Goal: Transaction & Acquisition: Purchase product/service

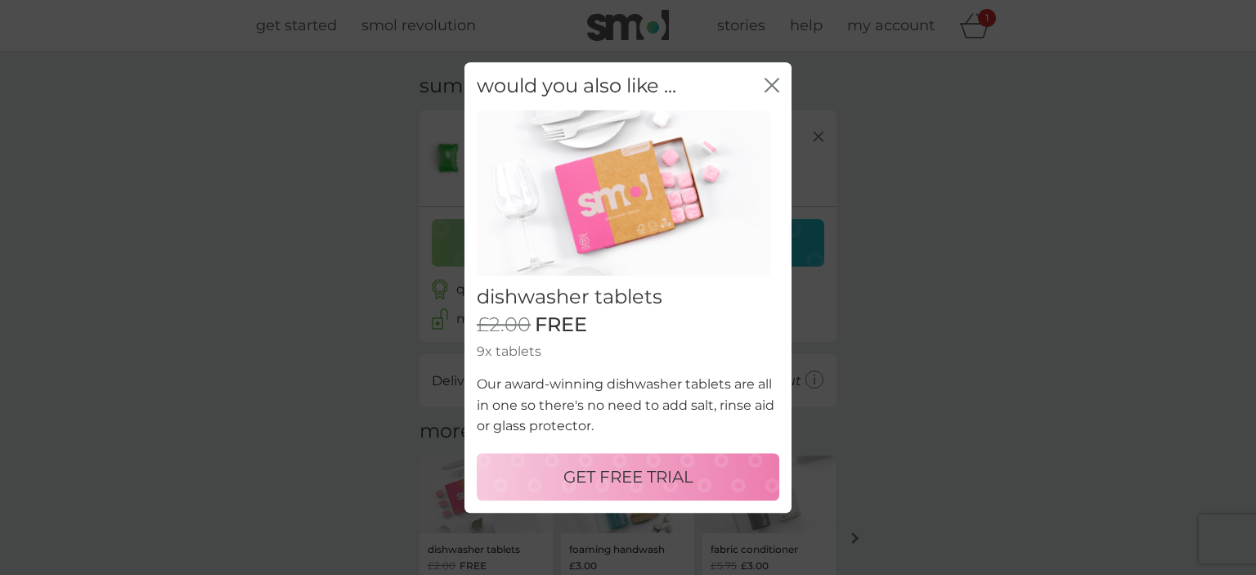
click at [536, 473] on div "GET FREE TRIAL" at bounding box center [628, 477] width 270 height 26
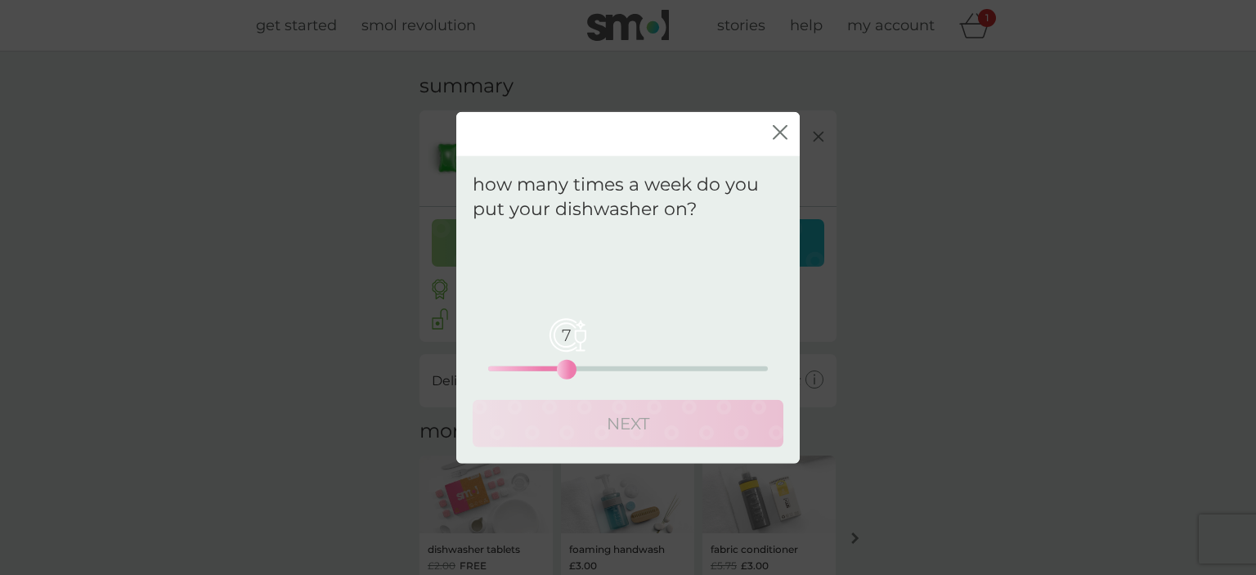
drag, startPoint x: 484, startPoint y: 370, endPoint x: 572, endPoint y: 375, distance: 88.4
click at [570, 373] on div "7" at bounding box center [566, 369] width 7 height 7
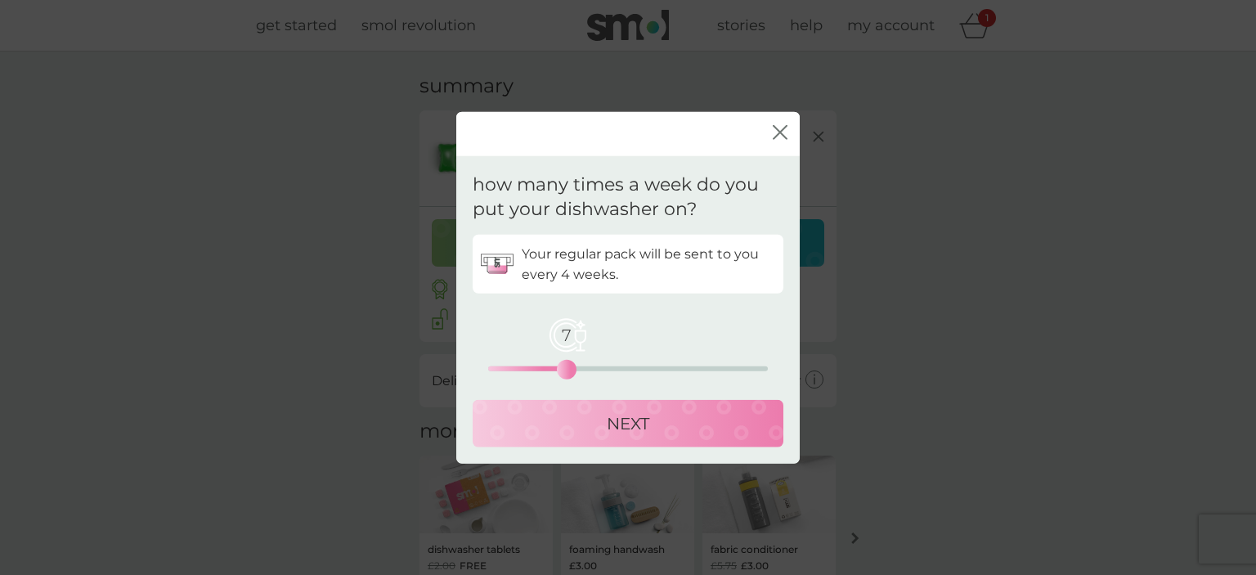
click at [569, 366] on div "7" at bounding box center [566, 369] width 7 height 7
click at [588, 428] on div "NEXT" at bounding box center [628, 423] width 278 height 26
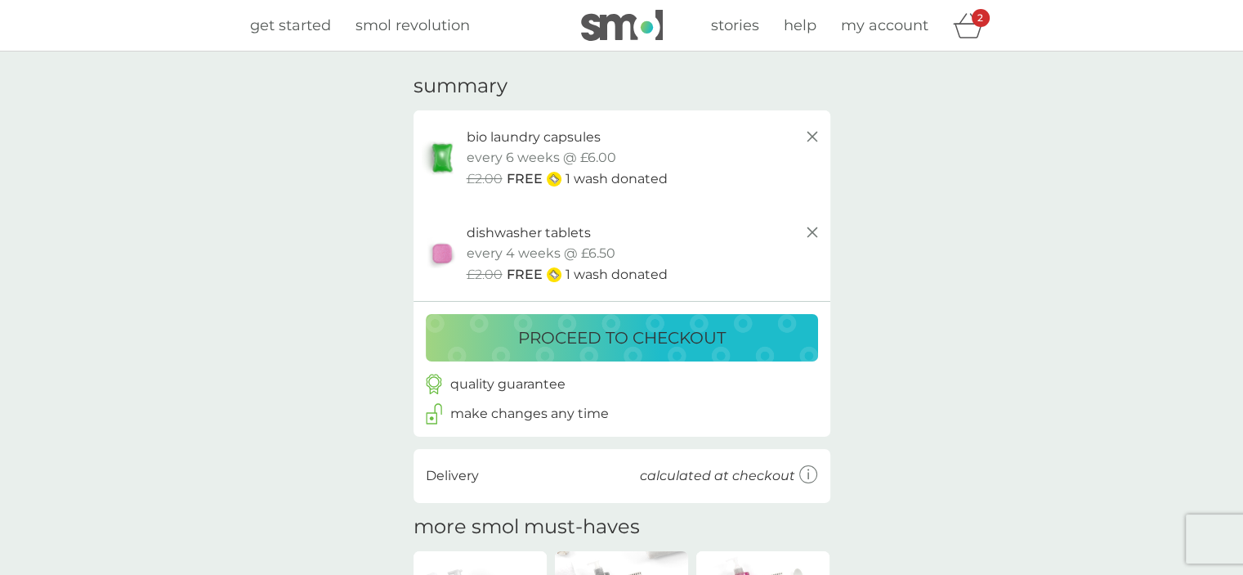
click at [569, 337] on p "proceed to checkout" at bounding box center [622, 338] width 208 height 26
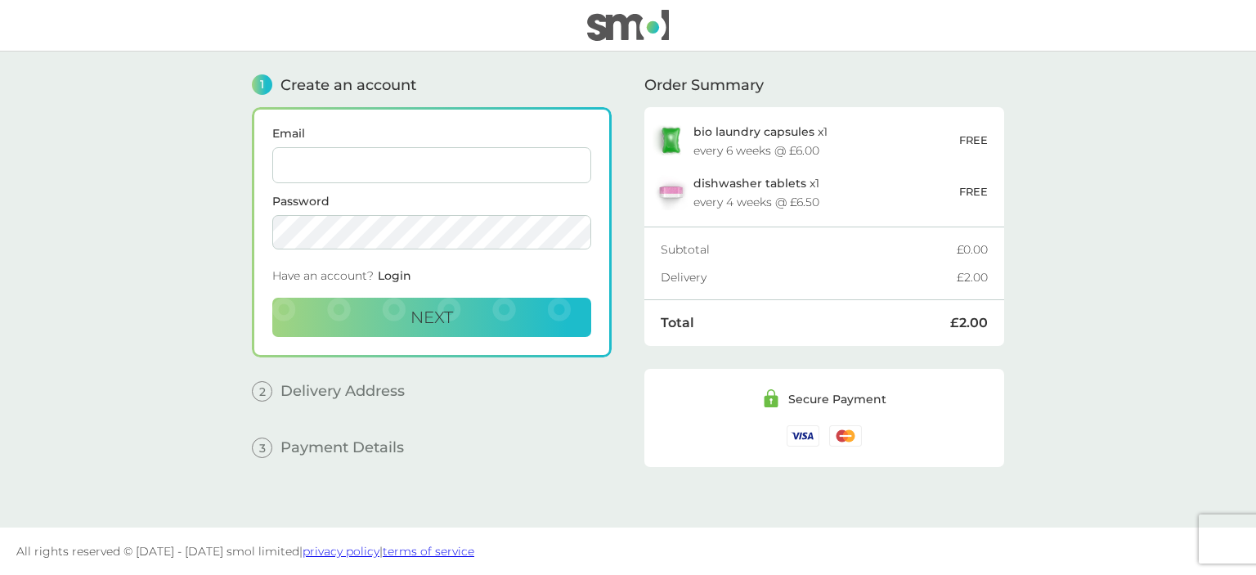
click at [348, 164] on input "Email" at bounding box center [431, 165] width 319 height 36
type input "[EMAIL_ADDRESS][DOMAIN_NAME]"
click at [450, 315] on span "Next" at bounding box center [431, 317] width 43 height 20
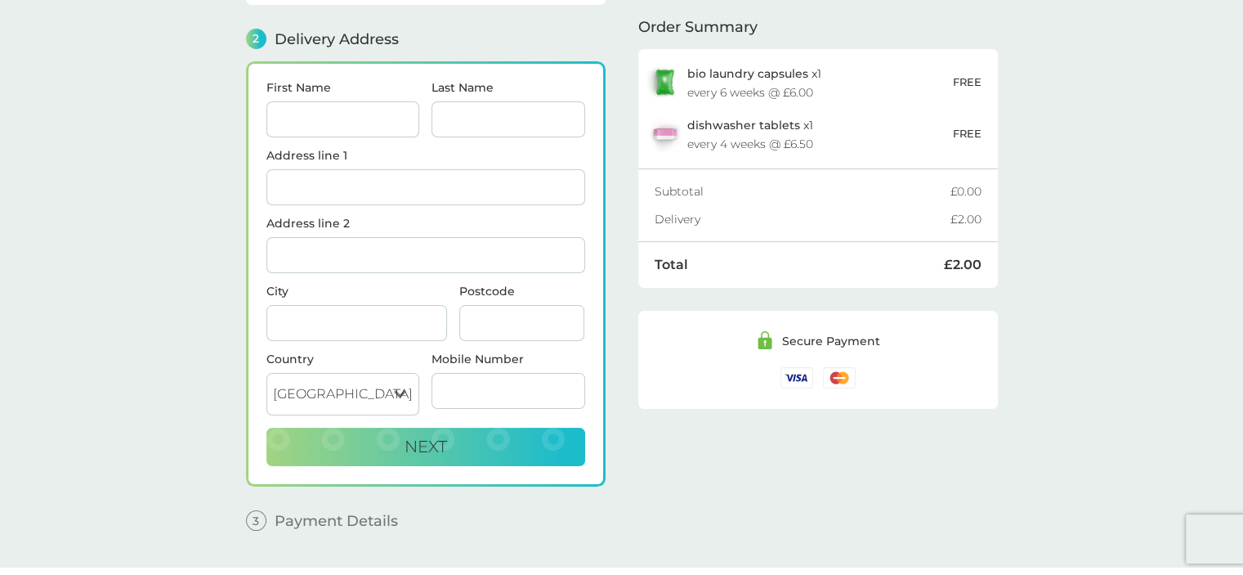
scroll to position [199, 0]
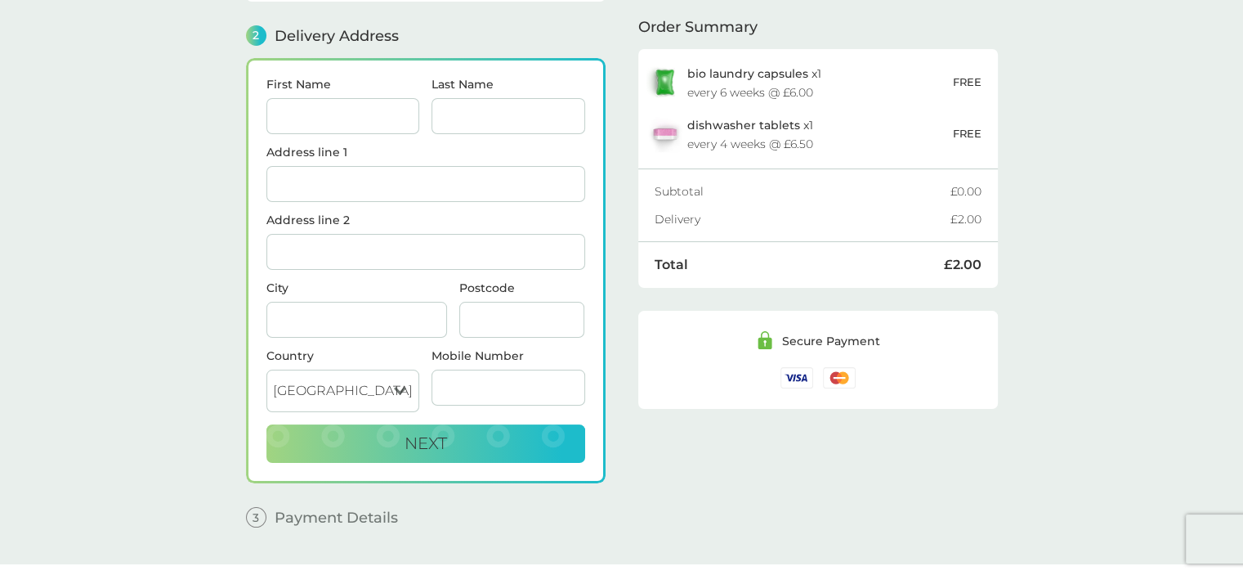
click at [288, 107] on input "First Name" at bounding box center [344, 116] width 154 height 36
type input "Victoria"
type input "[PERSON_NAME]"
type input "[GEOGRAPHIC_DATA], [GEOGRAPHIC_DATA], [GEOGRAPHIC_DATA], [GEOGRAPHIC_DATA]"
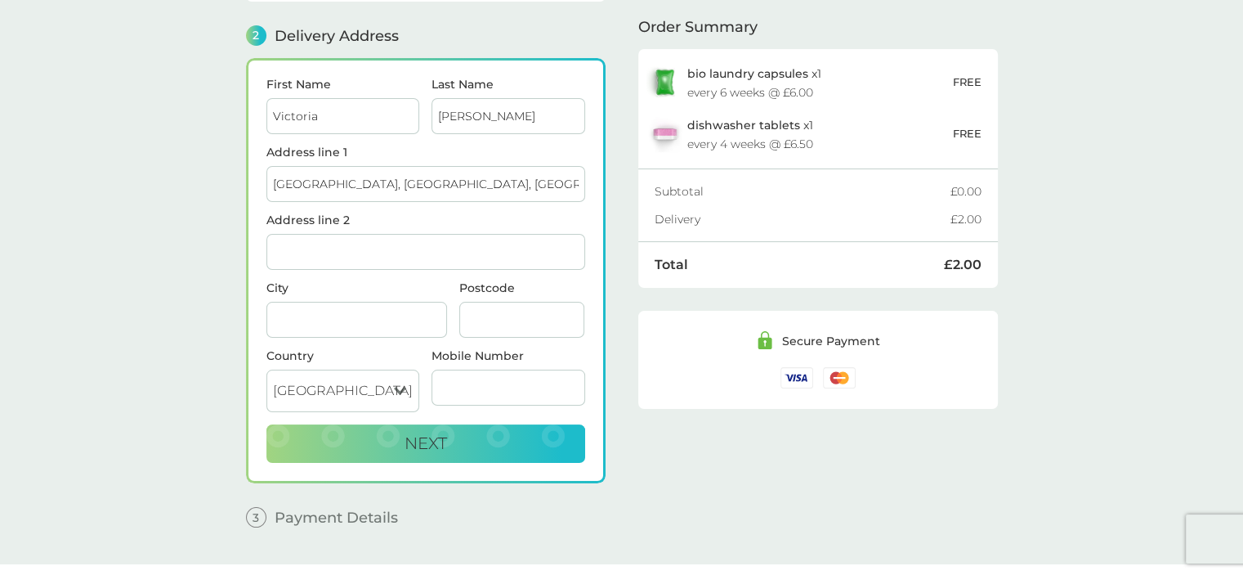
type input "Forestmill Alloa Clackmannanshire"
type input "FK10 3QF"
type input "07825168788"
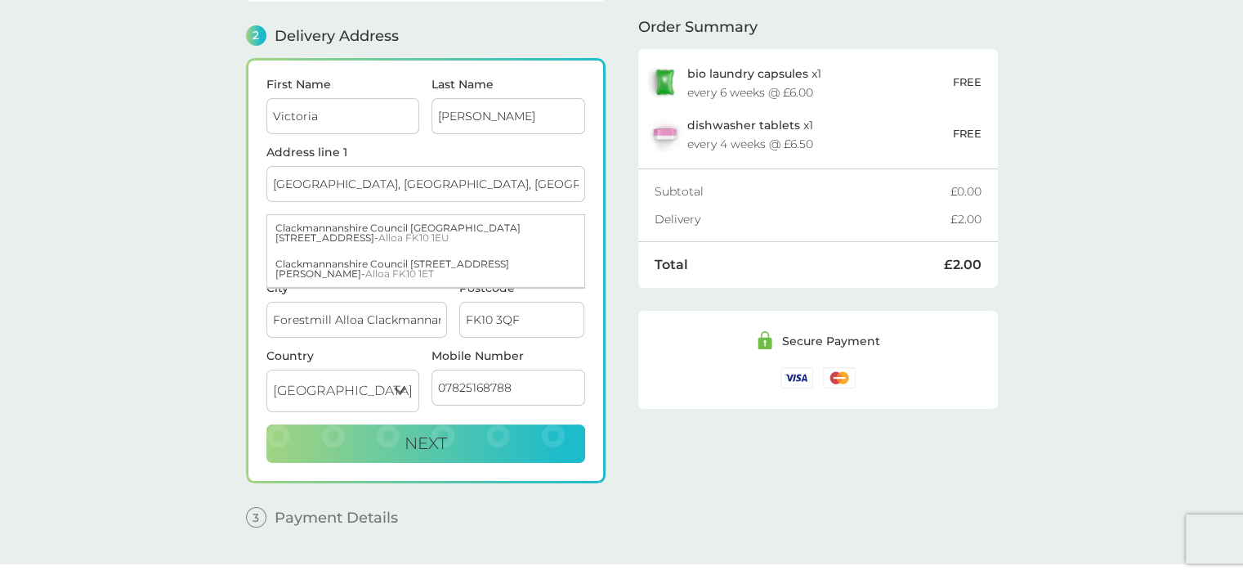
drag, startPoint x: 399, startPoint y: 180, endPoint x: 502, endPoint y: 181, distance: 103.0
click at [502, 181] on input "[GEOGRAPHIC_DATA], [GEOGRAPHIC_DATA], [GEOGRAPHIC_DATA], [GEOGRAPHIC_DATA]" at bounding box center [426, 184] width 319 height 36
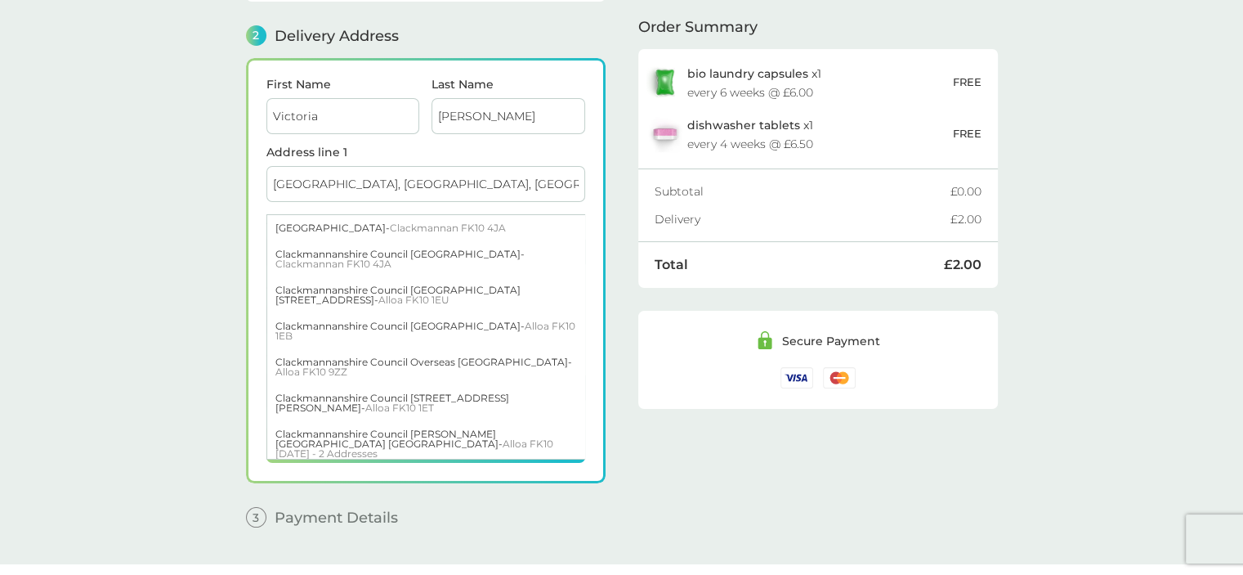
type input "[GEOGRAPHIC_DATA], [GEOGRAPHIC_DATA], [GEOGRAPHIC_DATA]"
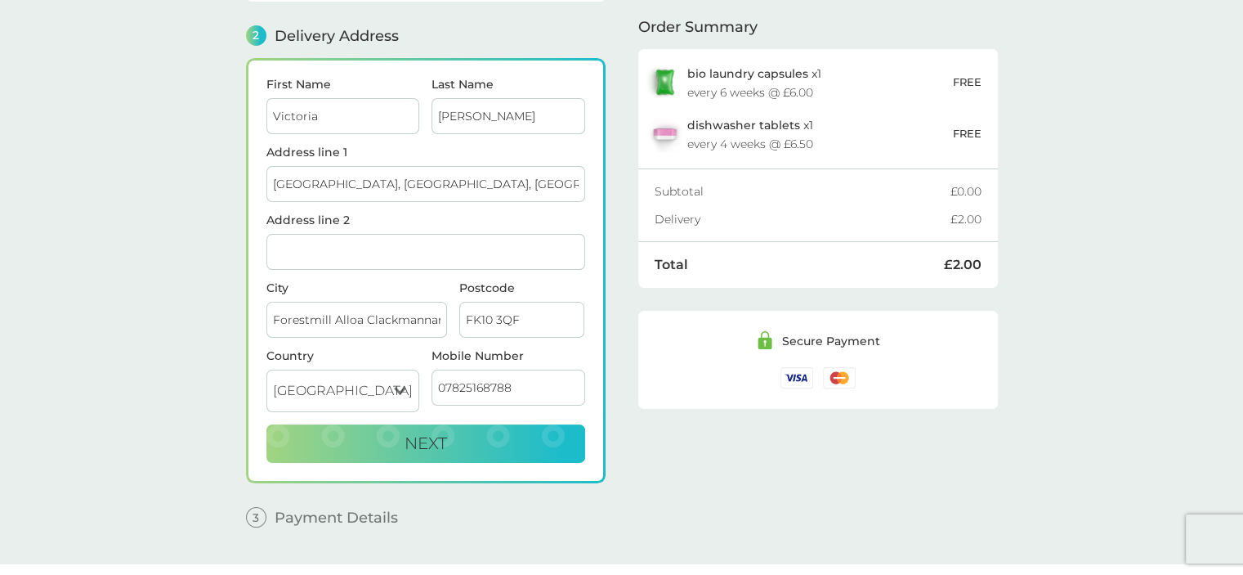
click at [207, 232] on main "1 Create an account [EMAIL_ADDRESS][DOMAIN_NAME] Edit 2 Delivery Address First …" at bounding box center [621, 208] width 1243 height 712
drag, startPoint x: 334, startPoint y: 316, endPoint x: 480, endPoint y: 321, distance: 146.4
click at [480, 321] on div "City Forestmill Alloa Clackmannanshire Postcode FK10 3QF" at bounding box center [425, 316] width 331 height 68
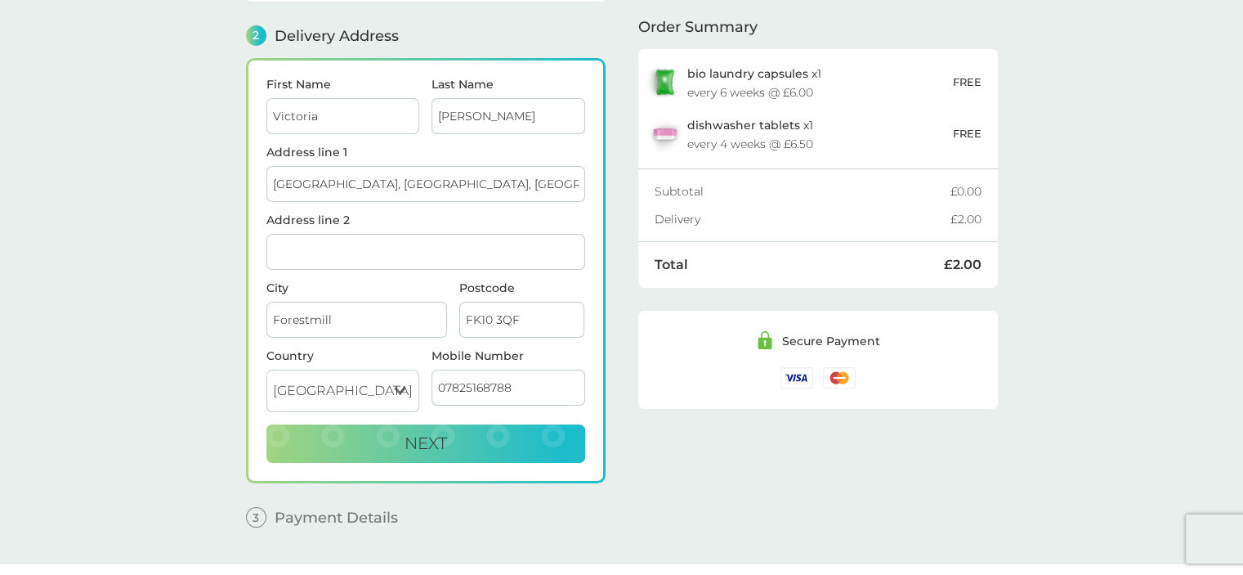
type input "Forestmill"
click at [167, 374] on main "1 Create an account [EMAIL_ADDRESS][DOMAIN_NAME] Edit 2 Delivery Address First …" at bounding box center [621, 208] width 1243 height 712
drag, startPoint x: 571, startPoint y: 181, endPoint x: 400, endPoint y: 187, distance: 171.8
click at [400, 187] on input "[GEOGRAPHIC_DATA], [GEOGRAPHIC_DATA], [GEOGRAPHIC_DATA]" at bounding box center [426, 184] width 319 height 36
type input "[GEOGRAPHIC_DATA],"
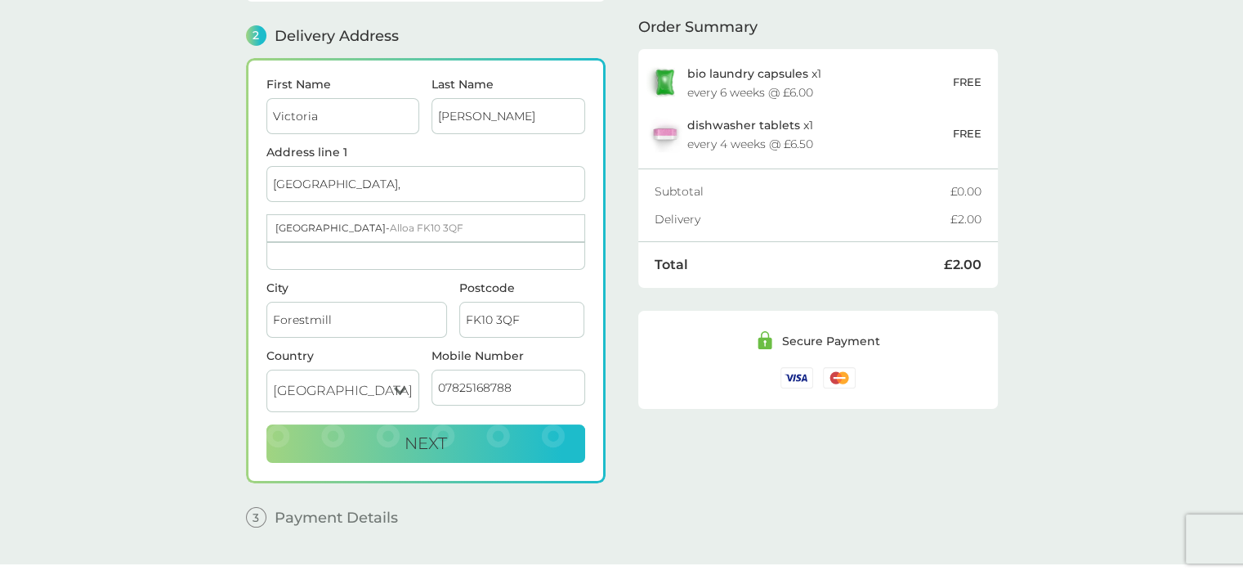
click at [284, 250] on input "Address line 2" at bounding box center [426, 252] width 319 height 36
paste input "Forestmill, [GEOGRAPHIC_DATA]"
type input "Forestmill, [GEOGRAPHIC_DATA]"
click at [411, 433] on span "Next" at bounding box center [426, 443] width 43 height 20
checkbox input "true"
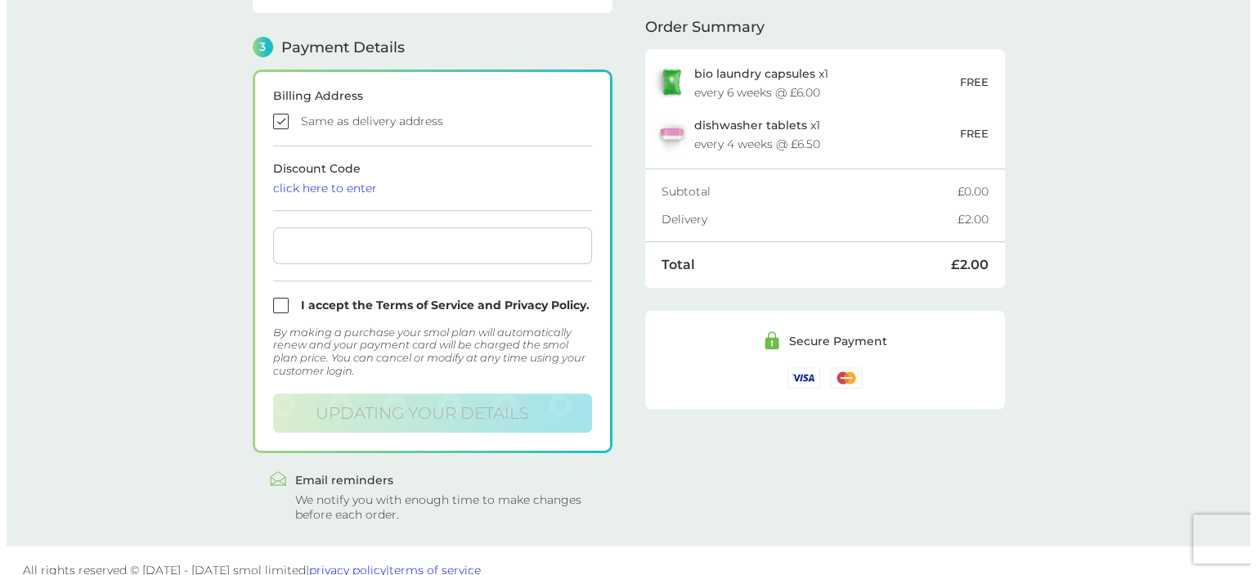
scroll to position [465, 0]
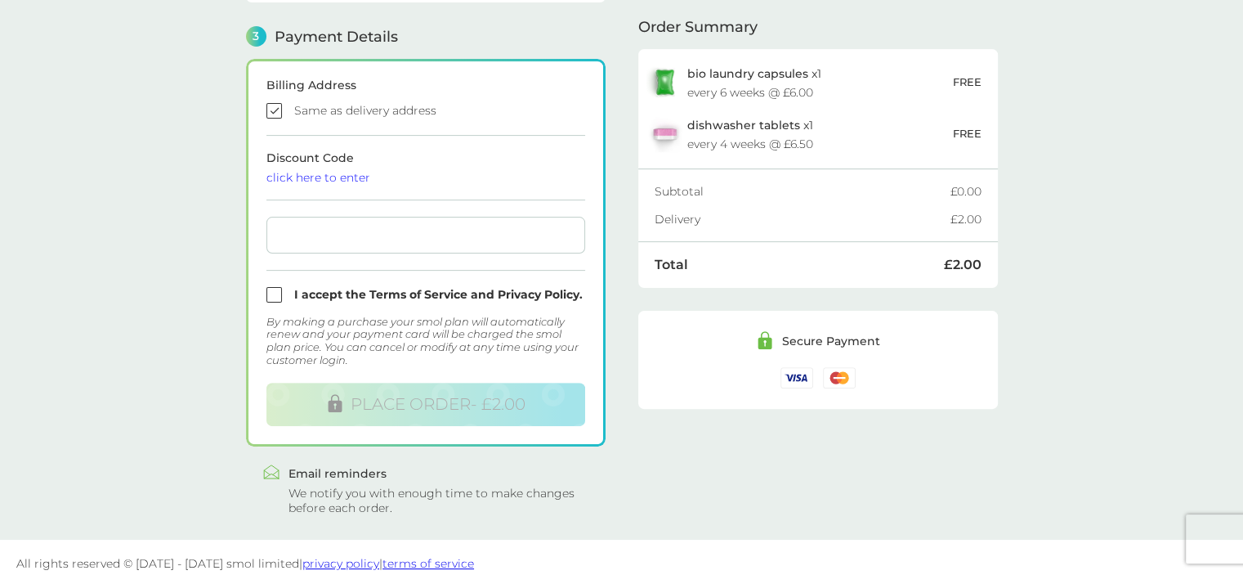
click at [273, 290] on input "checkbox" at bounding box center [426, 295] width 319 height 16
checkbox input "true"
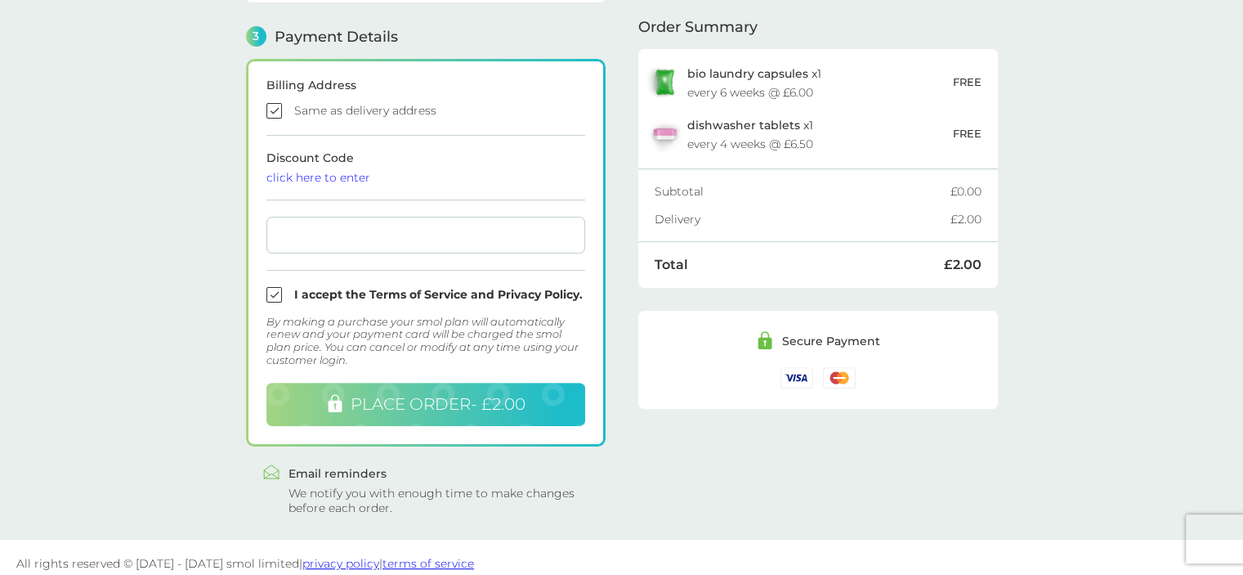
click at [423, 394] on span "PLACE ORDER - £2.00" at bounding box center [438, 404] width 175 height 20
